Goal: Navigation & Orientation: Find specific page/section

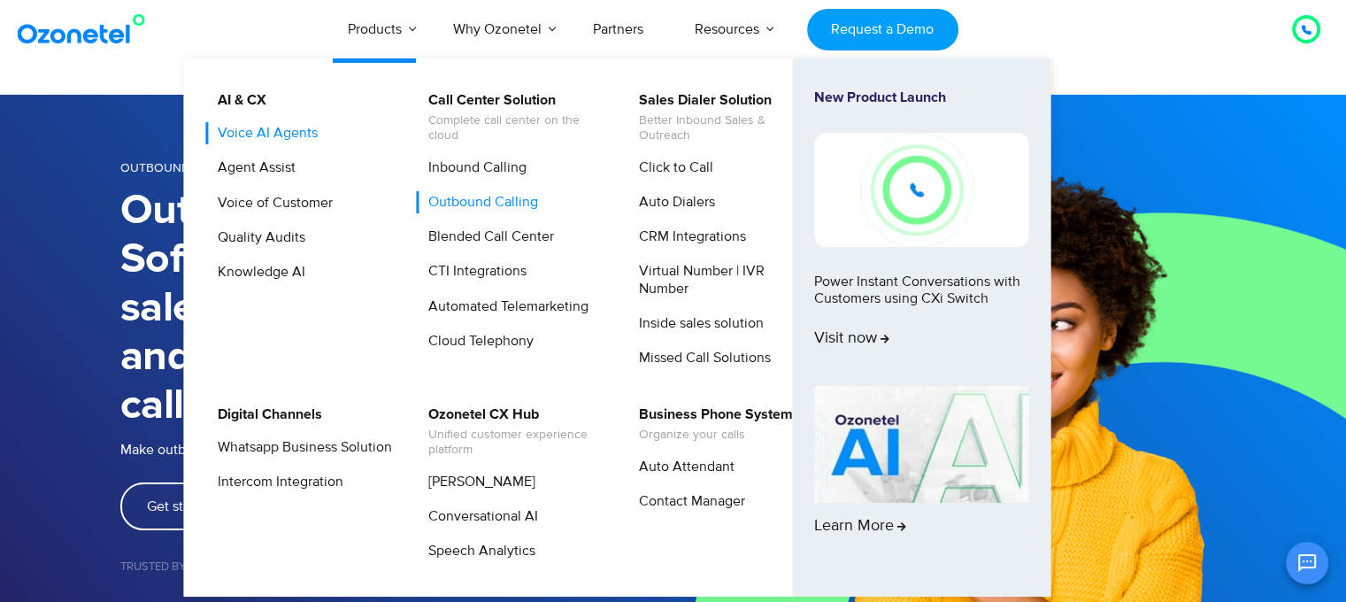
click at [278, 141] on link "Voice AI Agents" at bounding box center [263, 133] width 114 height 22
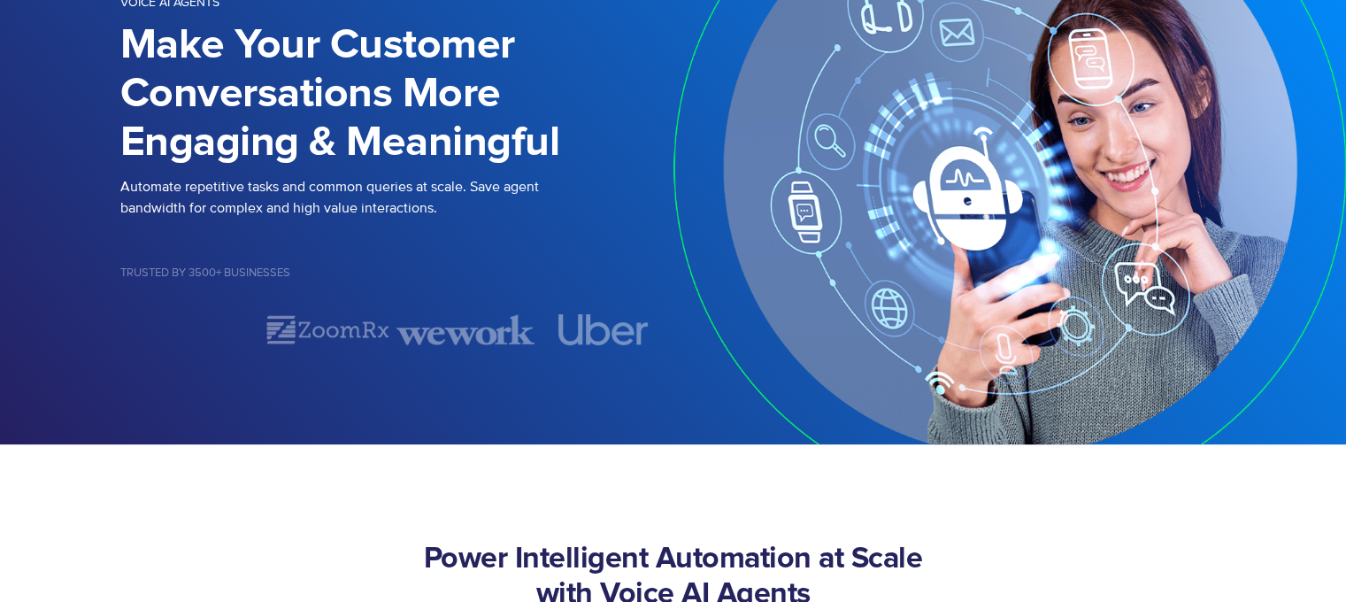
scroll to position [204, 0]
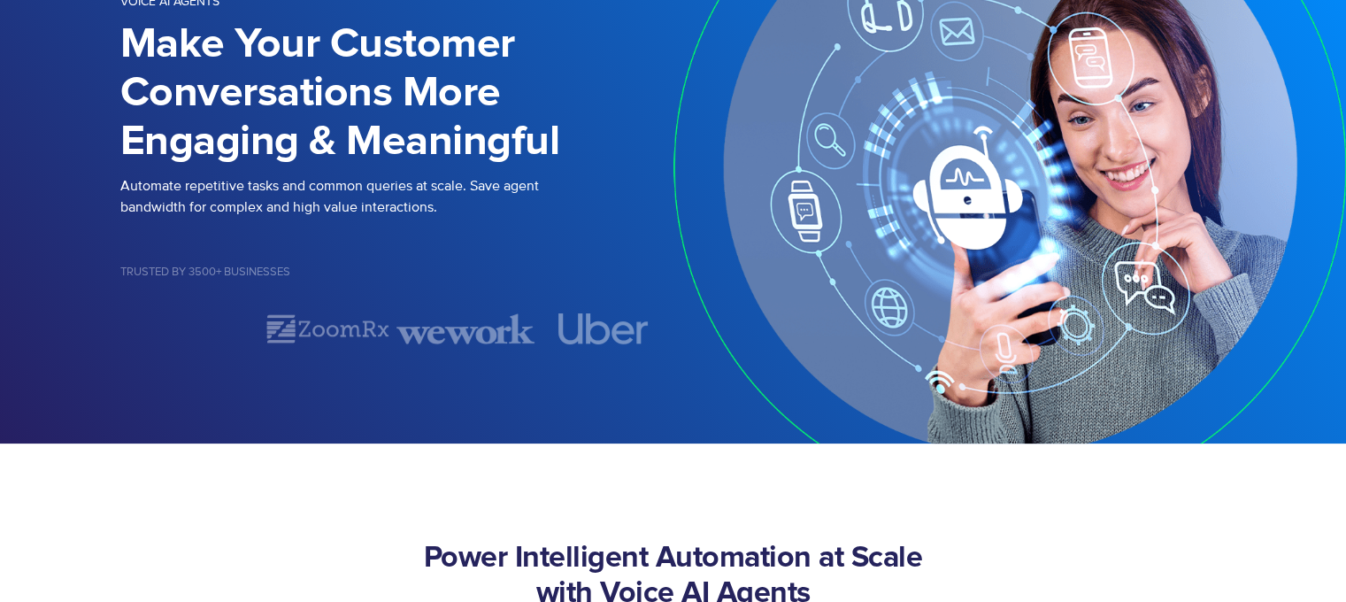
select select "*****"
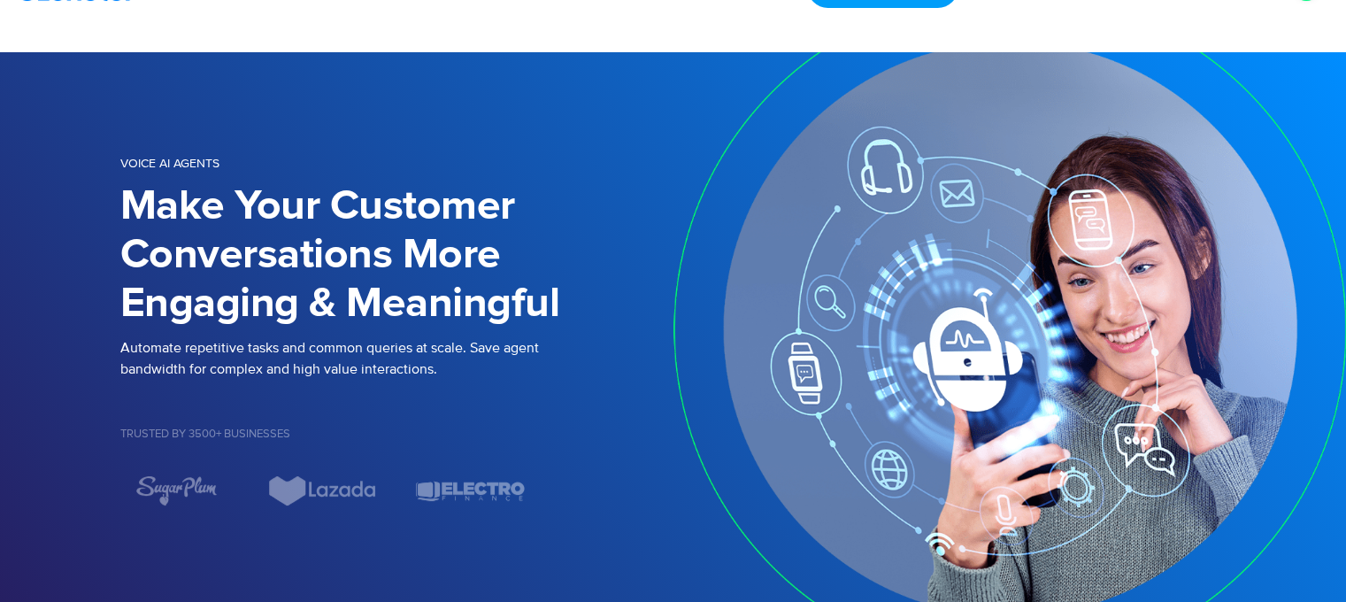
scroll to position [0, 0]
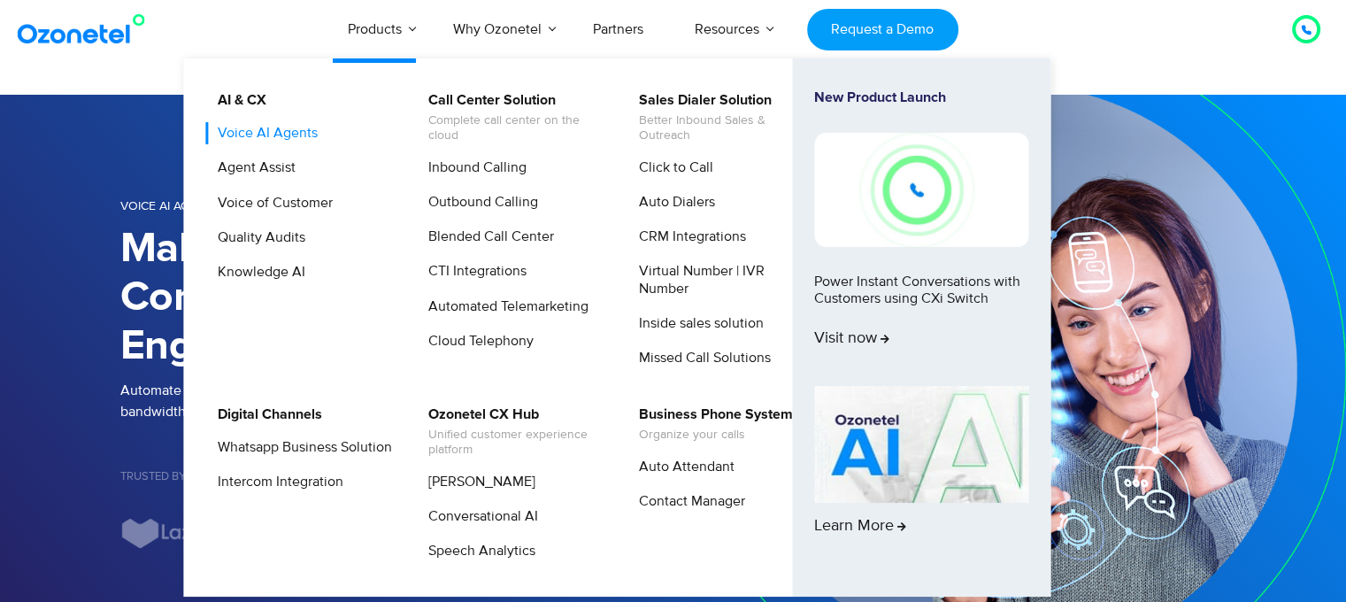
click at [303, 141] on link "Voice AI Agents" at bounding box center [263, 133] width 114 height 22
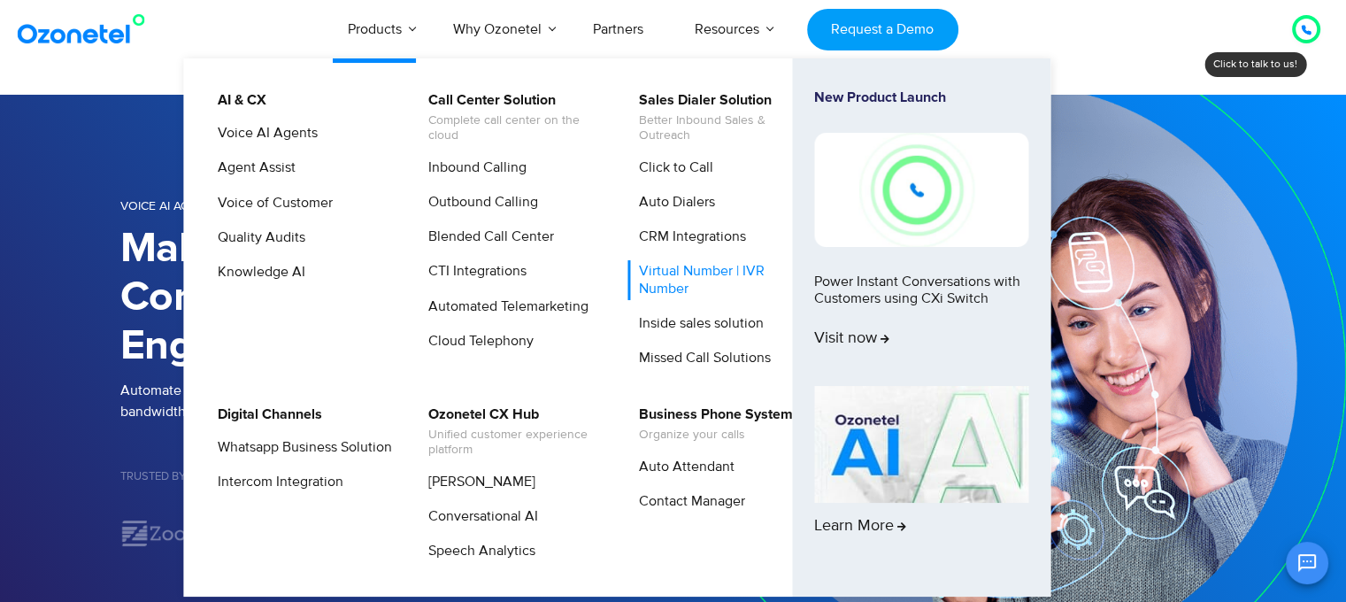
click at [697, 276] on link "Virtual Number | IVR Number" at bounding box center [722, 279] width 189 height 39
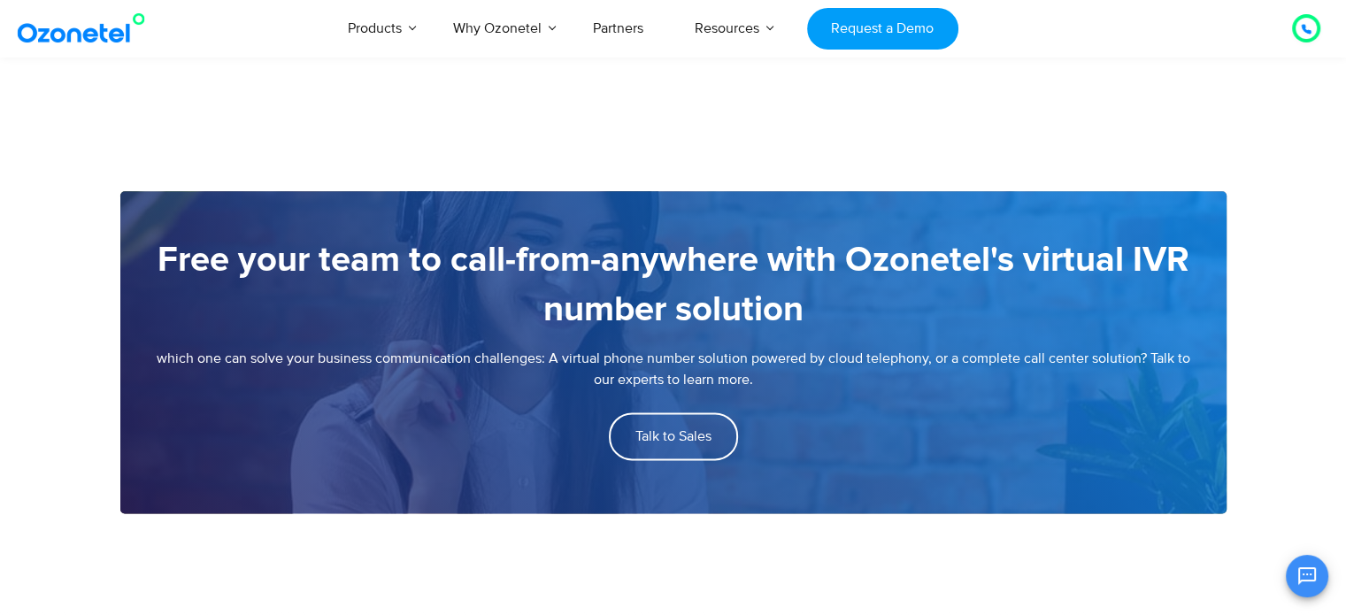
scroll to position [2269, 0]
